Goal: Transaction & Acquisition: Purchase product/service

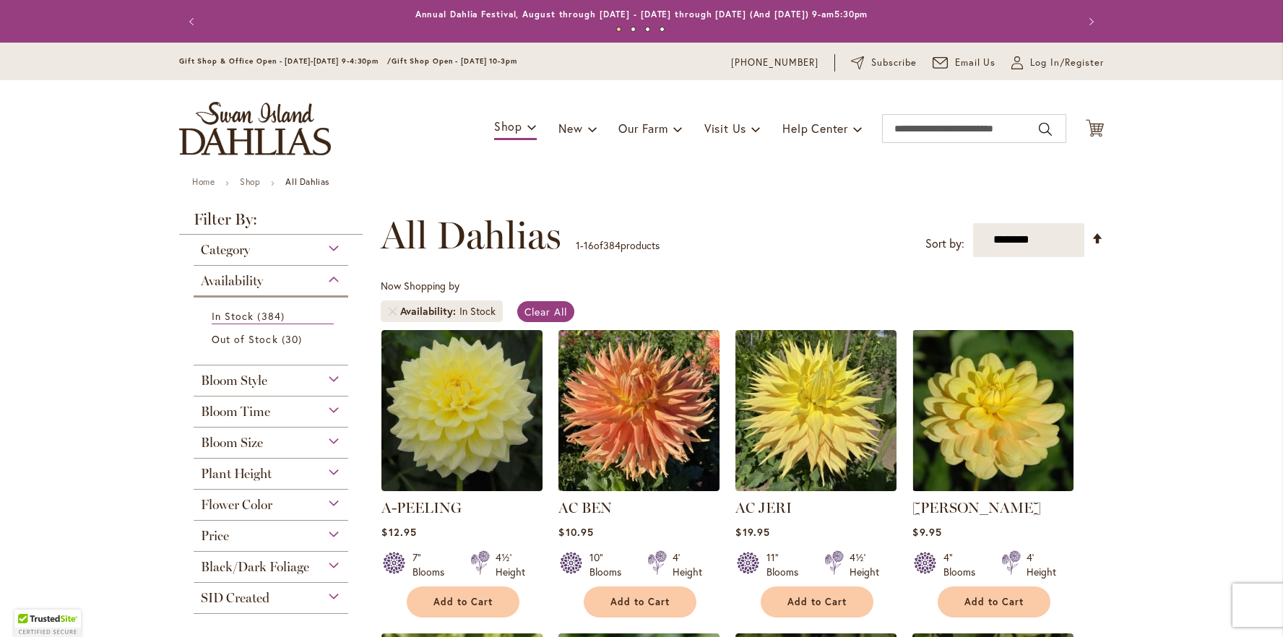
click at [288, 504] on div "Flower Color" at bounding box center [271, 501] width 155 height 23
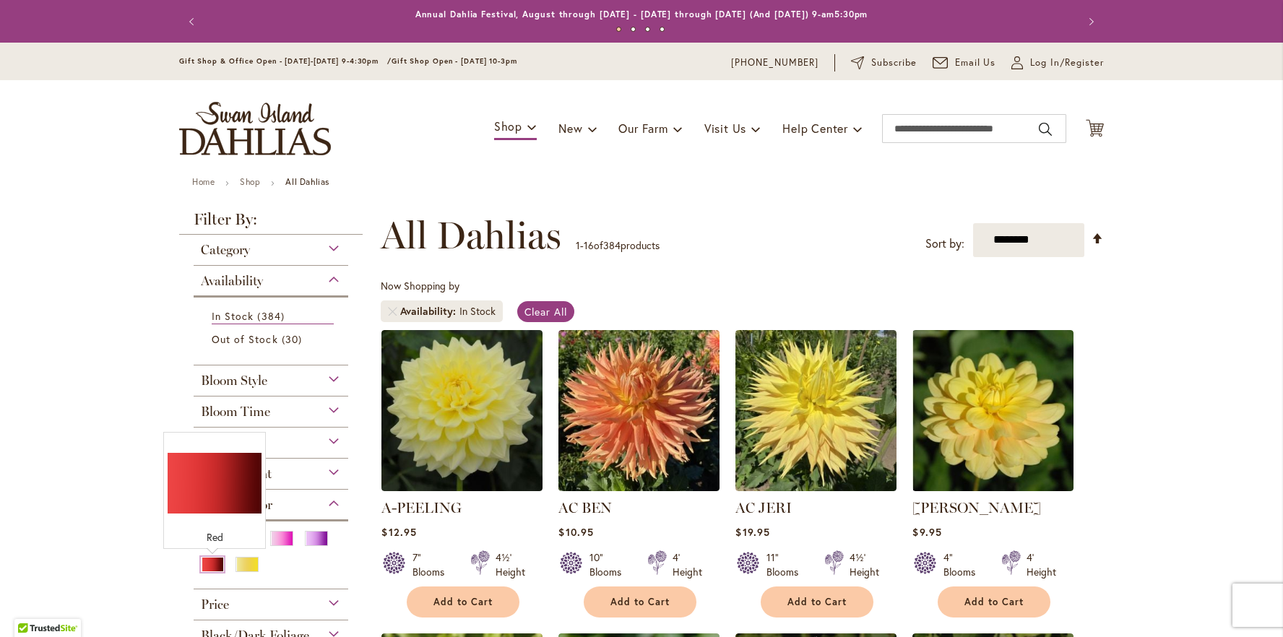
click at [218, 566] on div "Red" at bounding box center [212, 564] width 23 height 15
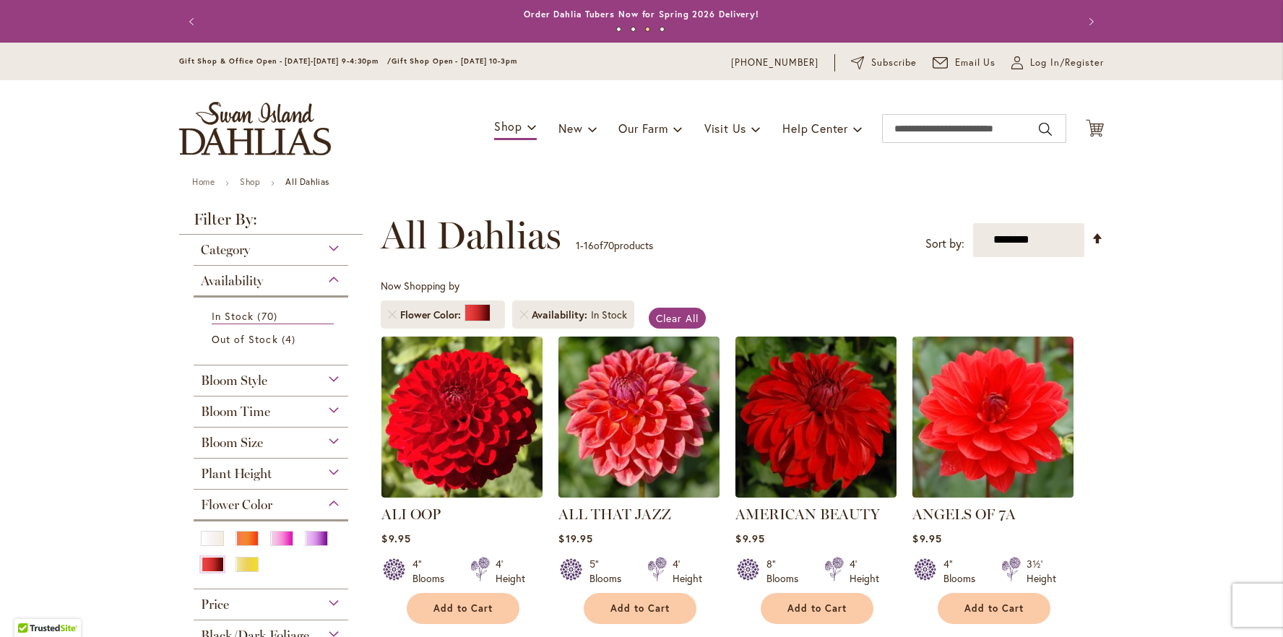
scroll to position [1044, 0]
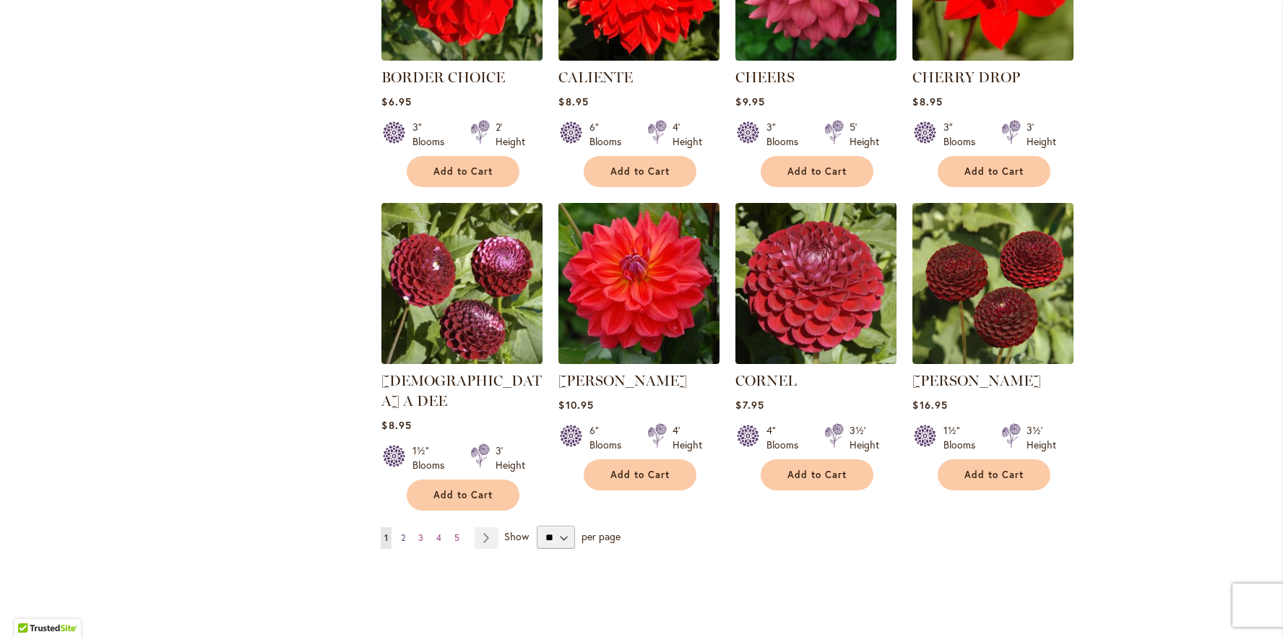
click at [403, 532] on span "2" at bounding box center [403, 537] width 4 height 11
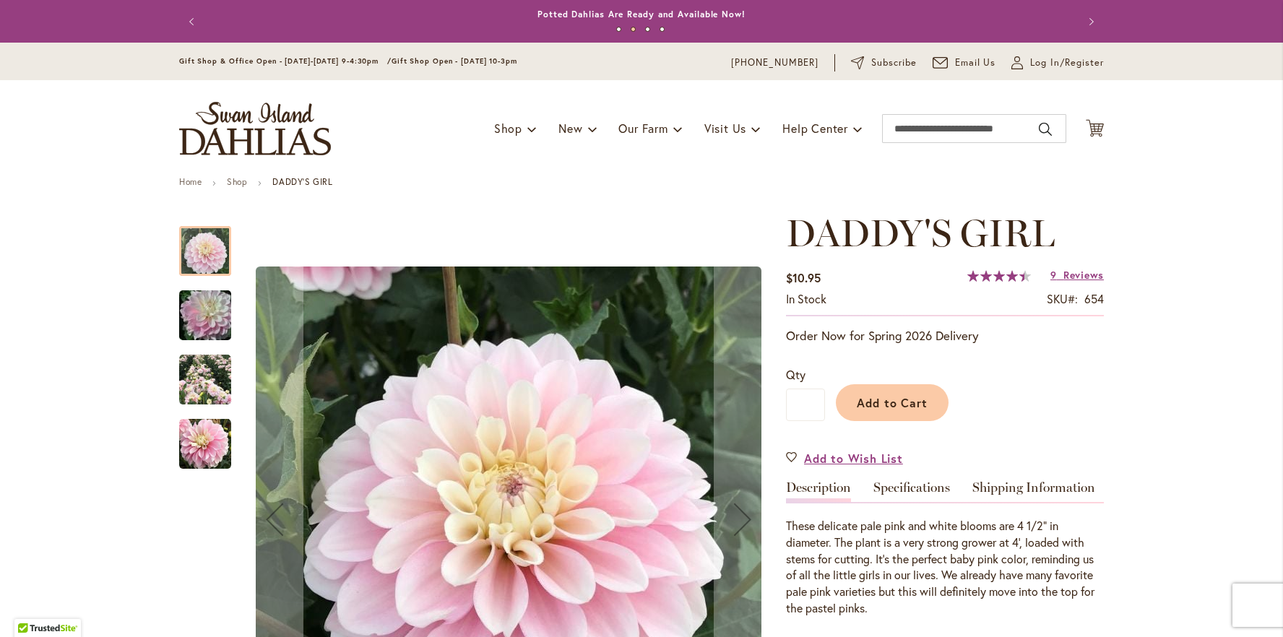
scroll to position [355, 0]
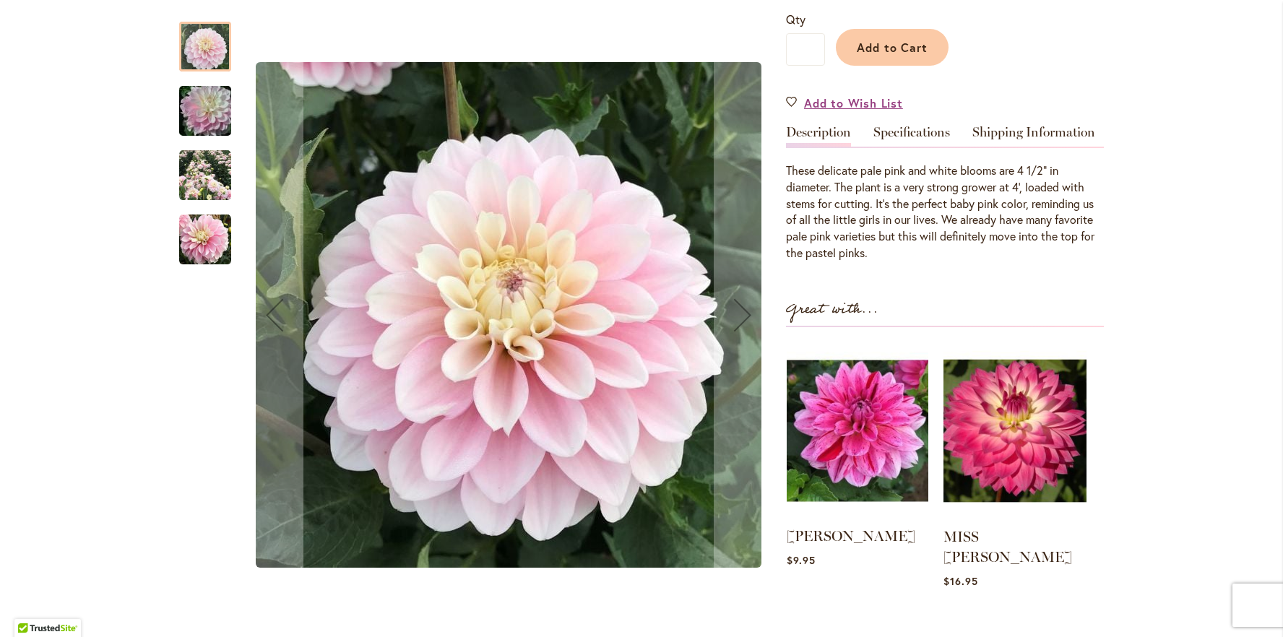
click at [850, 426] on img at bounding box center [858, 430] width 142 height 177
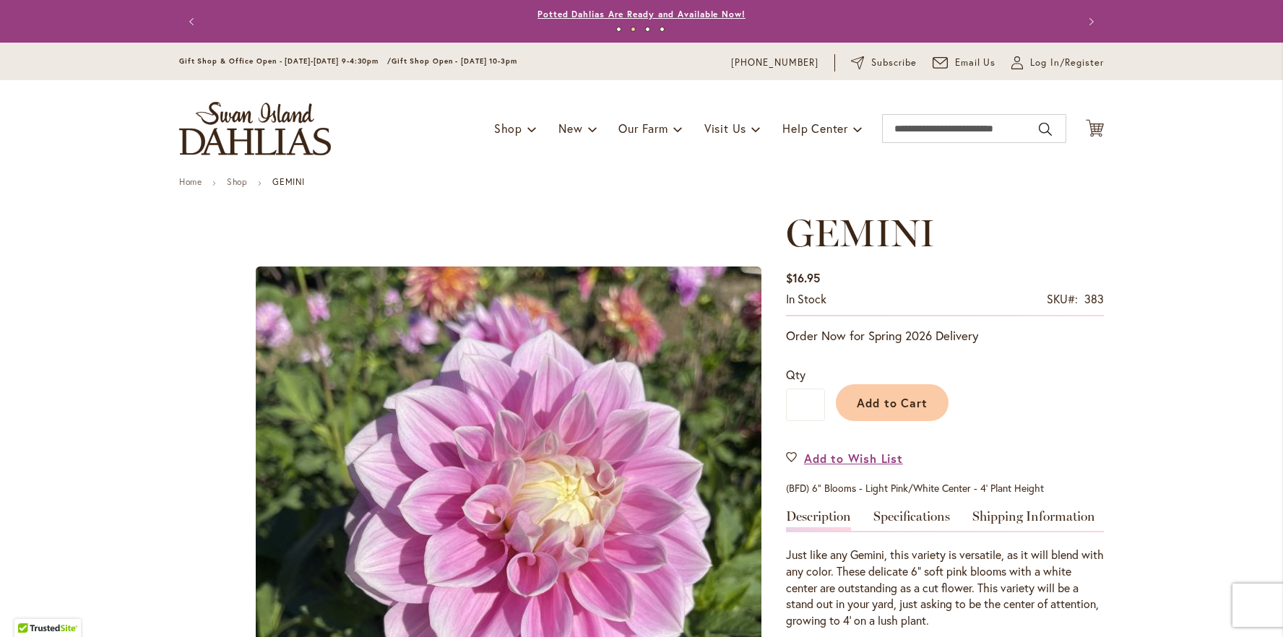
click at [555, 17] on link "Potted Dahlias Are Ready and Available Now!" at bounding box center [642, 14] width 208 height 11
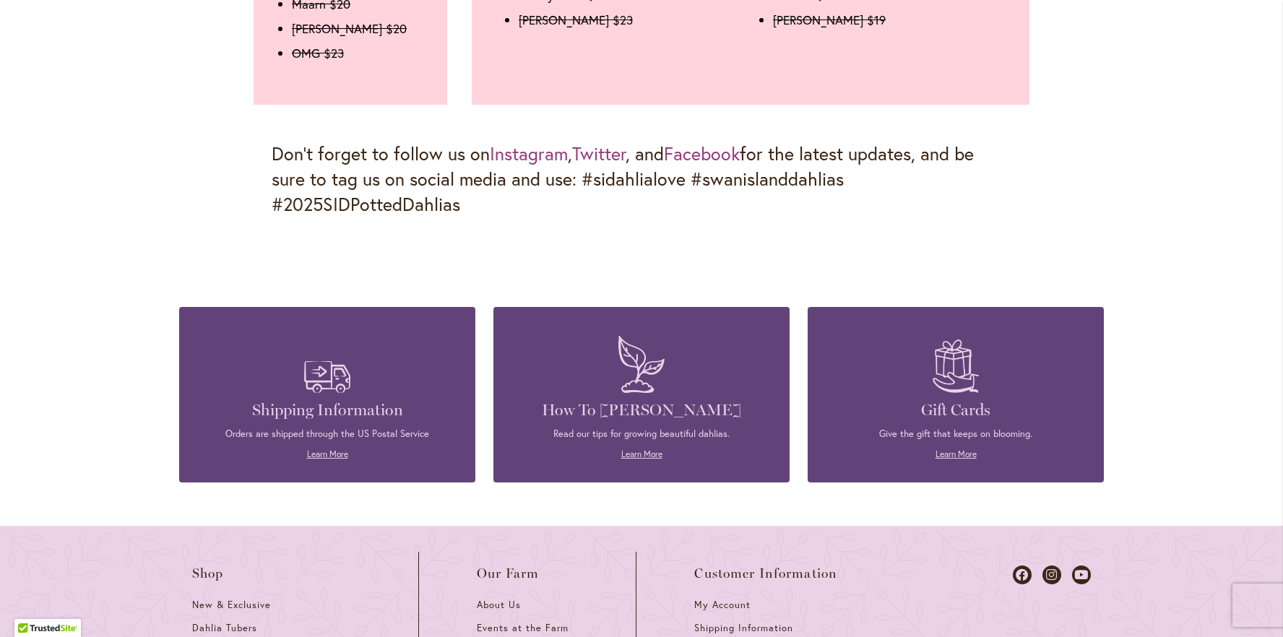
scroll to position [1942, 0]
